Goal: Navigation & Orientation: Find specific page/section

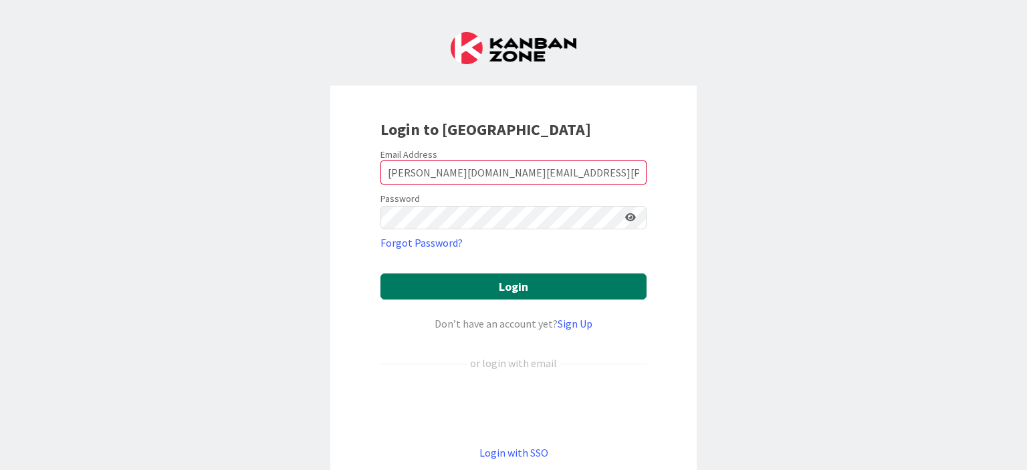
click at [517, 286] on button "Login" at bounding box center [513, 286] width 266 height 26
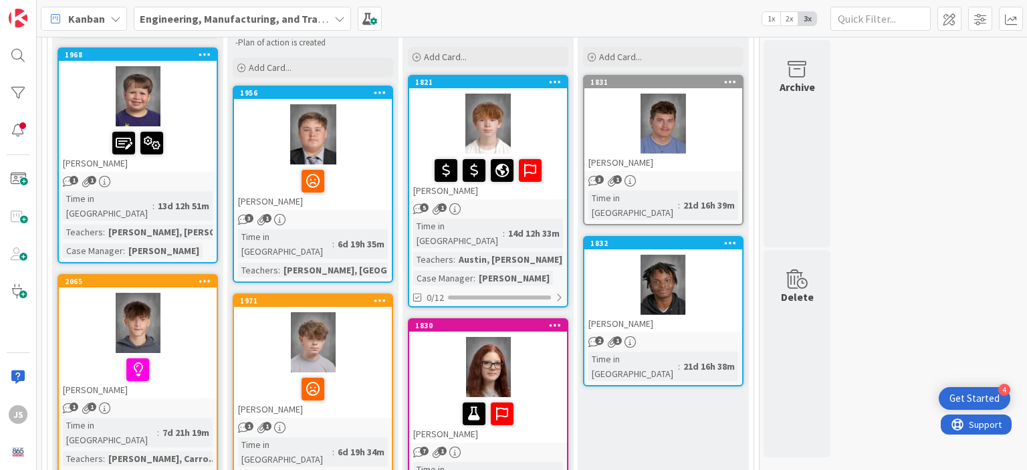
scroll to position [182, 0]
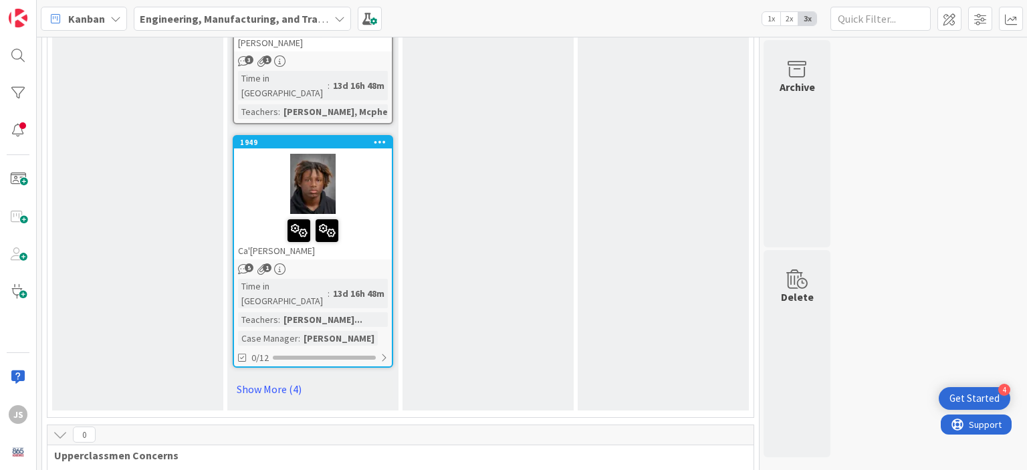
scroll to position [2012, 0]
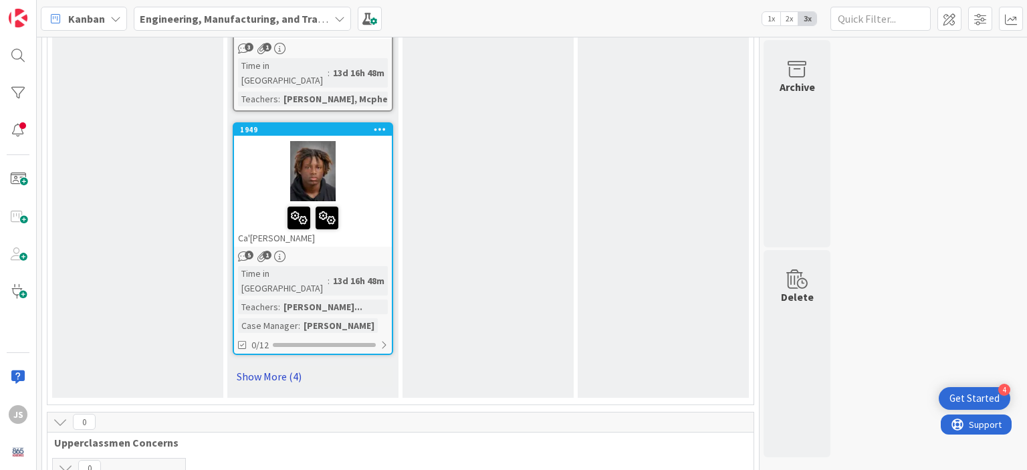
click at [277, 366] on link "Show More (4)" at bounding box center [313, 376] width 160 height 21
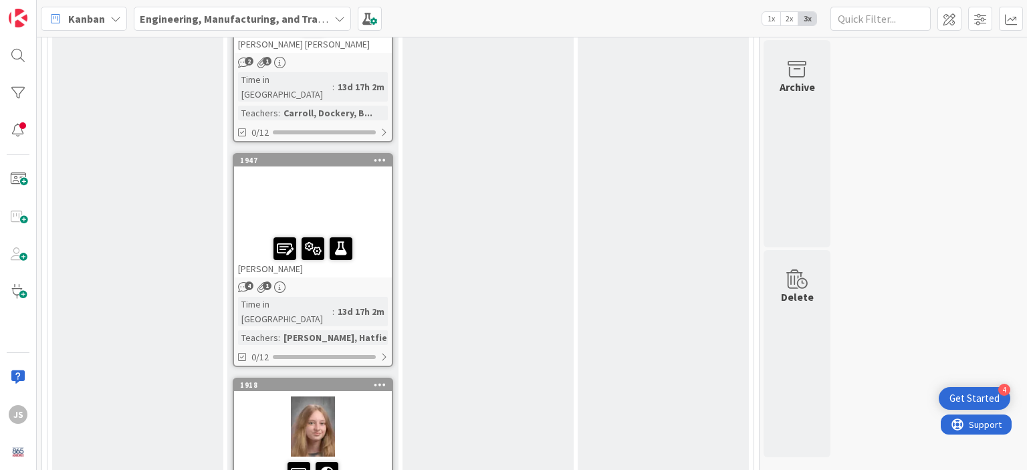
scroll to position [2028, 0]
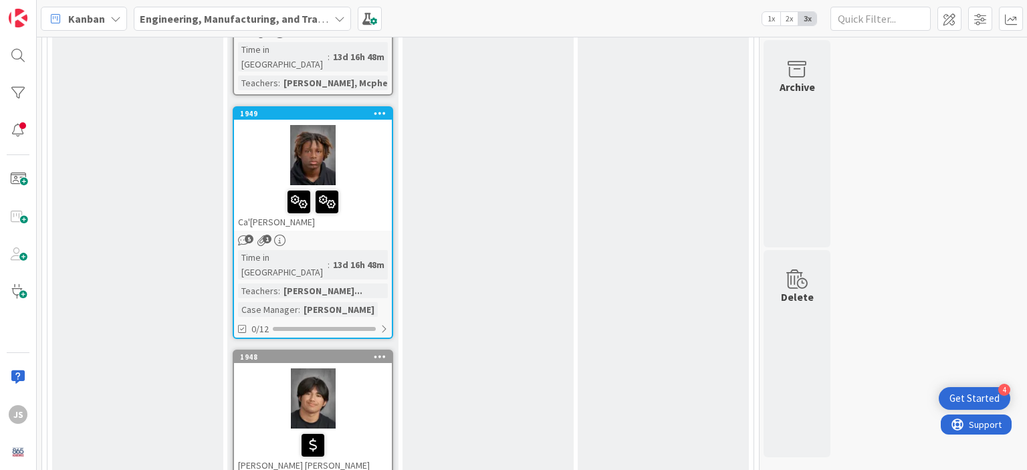
click at [321, 368] on div at bounding box center [313, 398] width 158 height 60
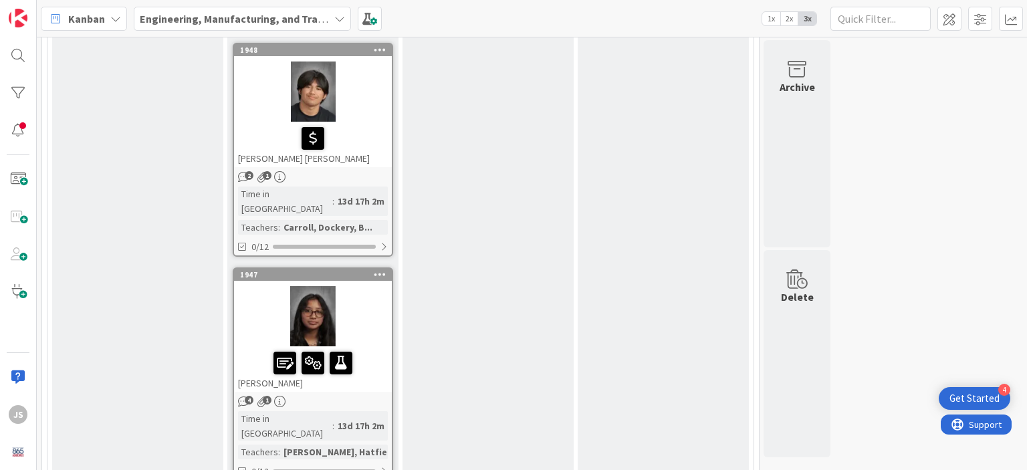
scroll to position [2319, 0]
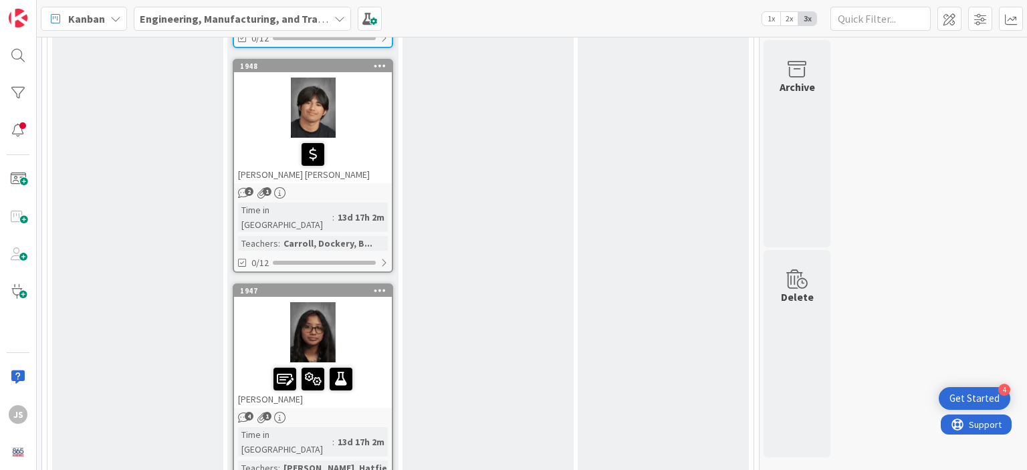
click at [249, 412] on span "4" at bounding box center [249, 416] width 9 height 9
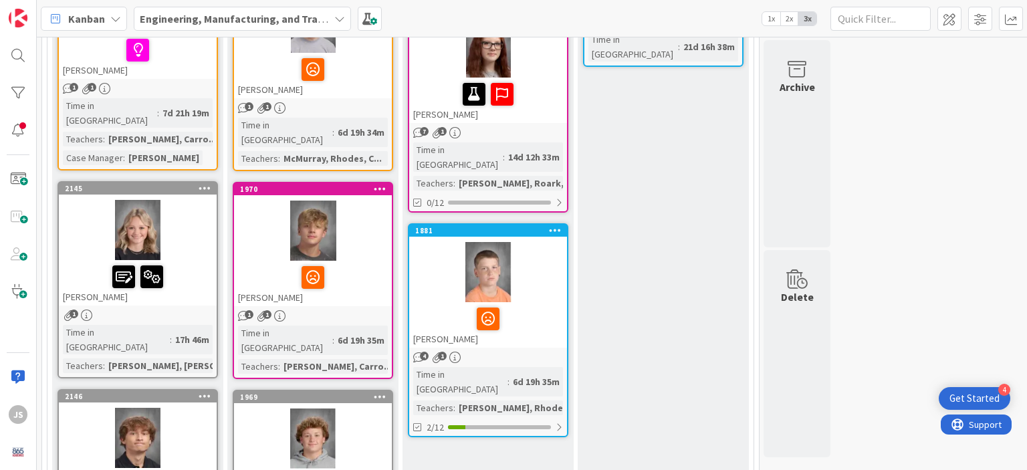
scroll to position [489, 0]
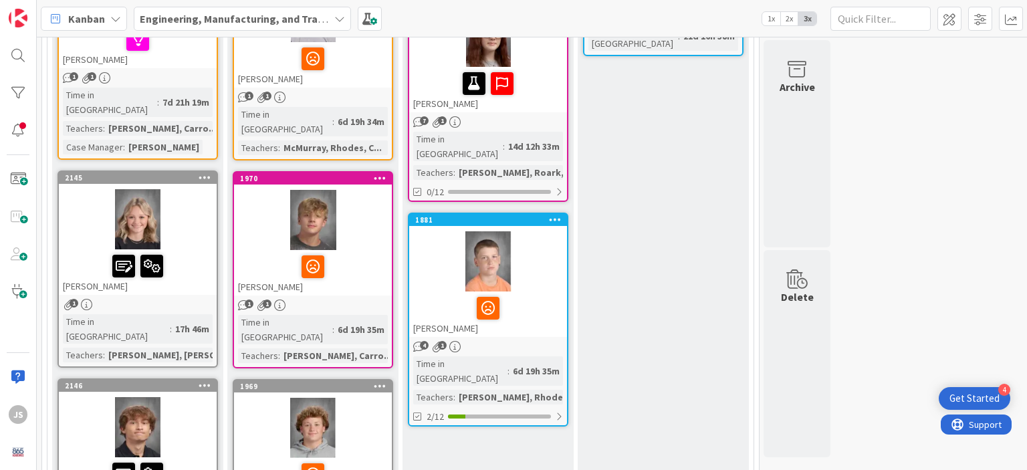
click at [132, 189] on div at bounding box center [138, 219] width 158 height 60
click at [140, 191] on div at bounding box center [138, 219] width 158 height 60
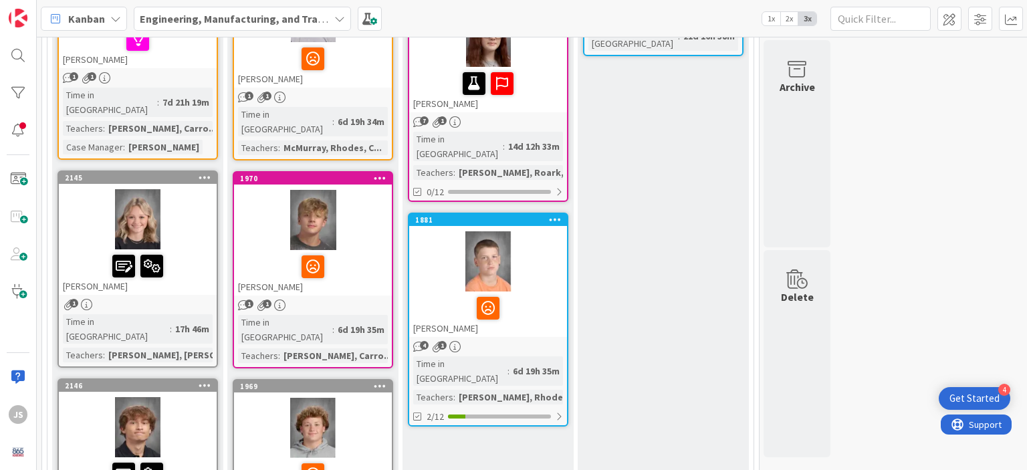
click at [140, 191] on div at bounding box center [138, 219] width 158 height 60
click at [206, 173] on icon at bounding box center [205, 177] width 13 height 9
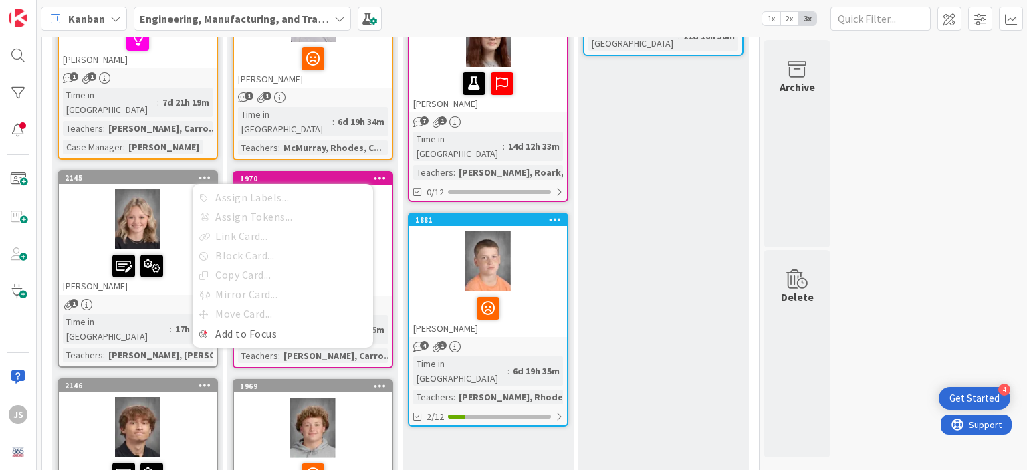
click at [171, 192] on div at bounding box center [138, 219] width 158 height 60
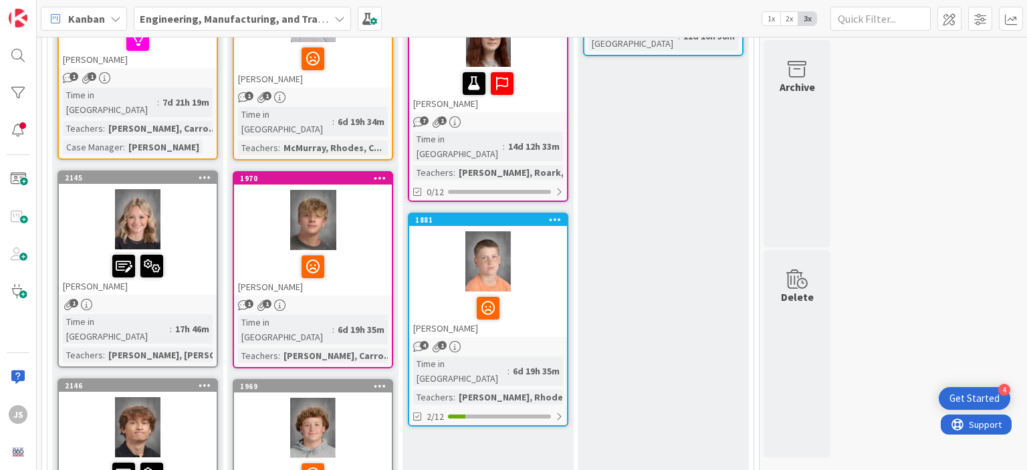
click at [70, 299] on span "1" at bounding box center [74, 303] width 9 height 9
click at [72, 299] on span "1" at bounding box center [74, 303] width 9 height 9
click at [130, 196] on div at bounding box center [138, 219] width 158 height 60
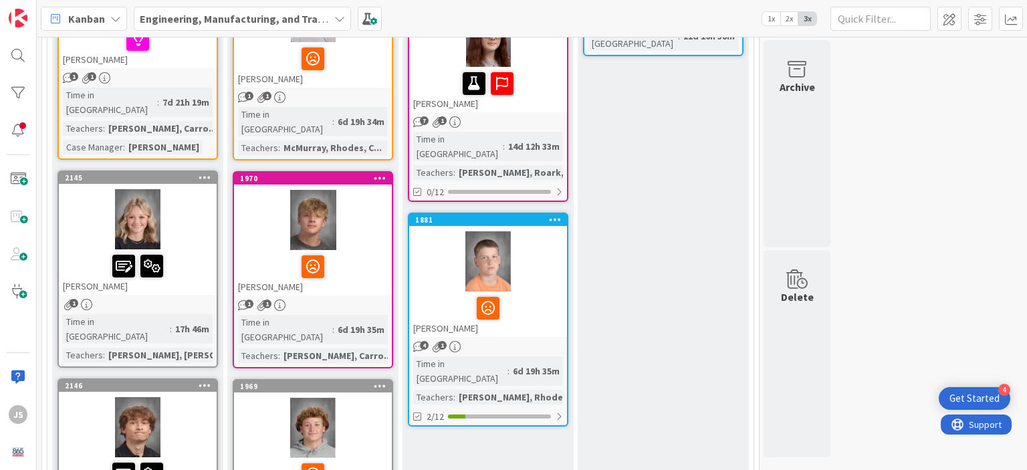
click at [130, 196] on div at bounding box center [138, 219] width 158 height 60
click at [138, 189] on div at bounding box center [138, 219] width 158 height 60
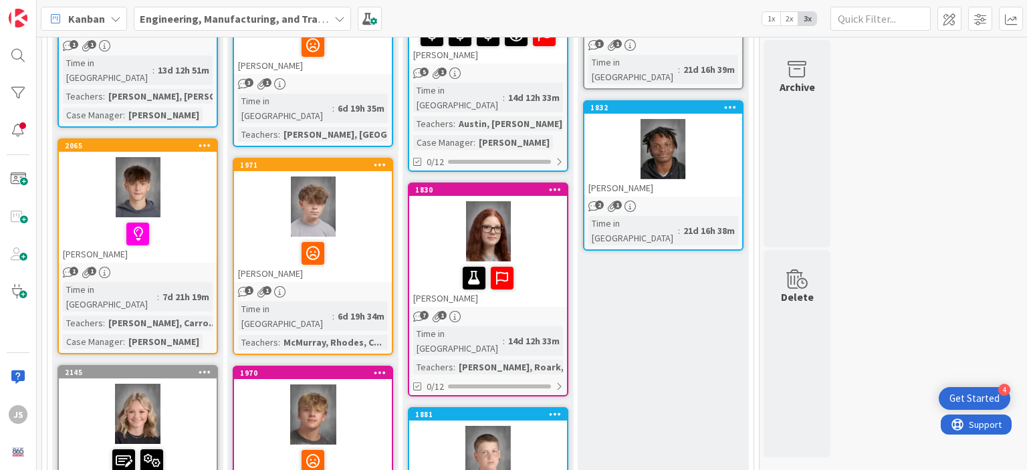
scroll to position [292, 0]
